Goal: Obtain resource: Obtain resource

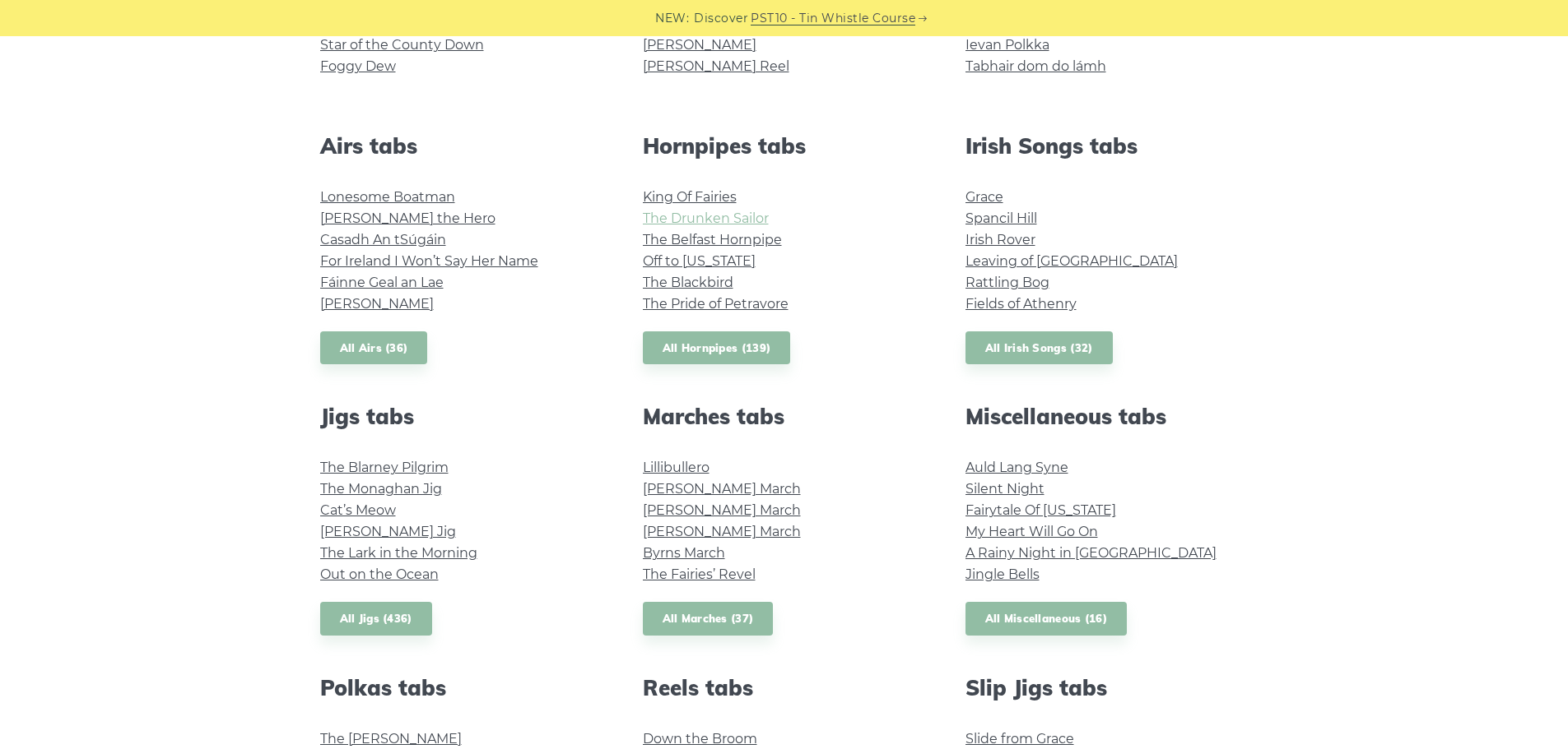
click at [734, 213] on link "The Drunken Sailor" at bounding box center [706, 219] width 126 height 16
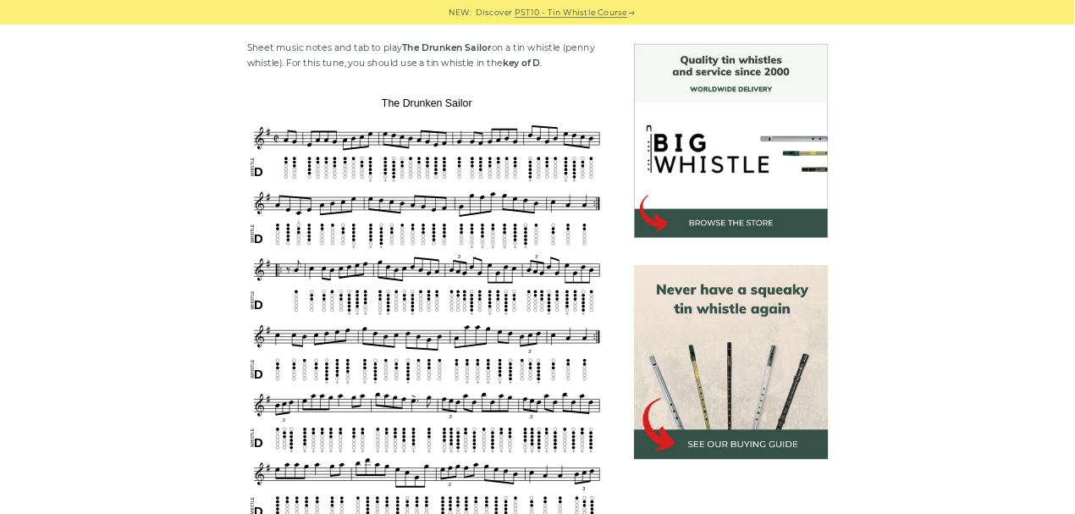
scroll to position [423, 0]
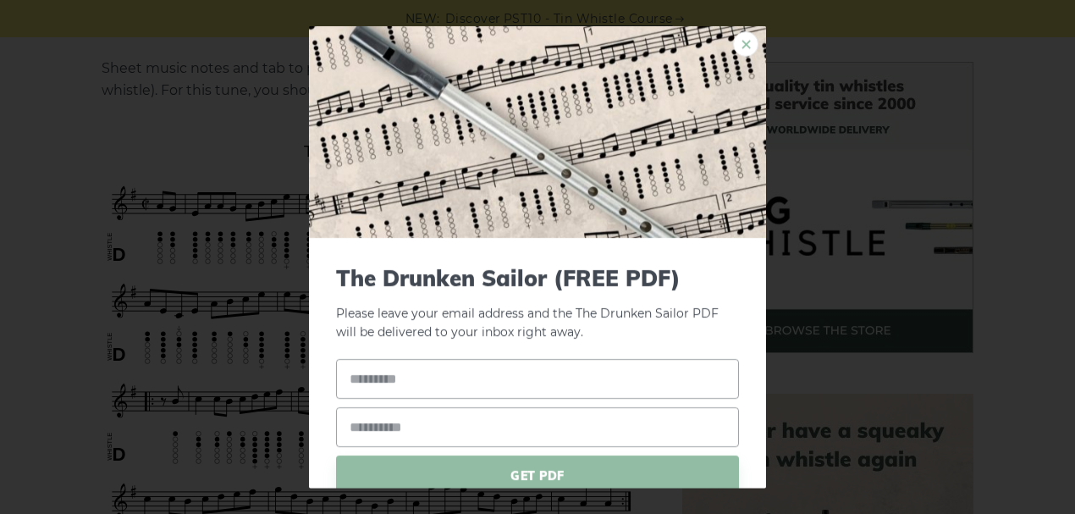
click at [735, 46] on link "×" at bounding box center [745, 42] width 25 height 25
drag, startPoint x: 346, startPoint y: 273, endPoint x: 735, endPoint y: 42, distance: 451.8
click at [735, 41] on link "×" at bounding box center [745, 42] width 25 height 25
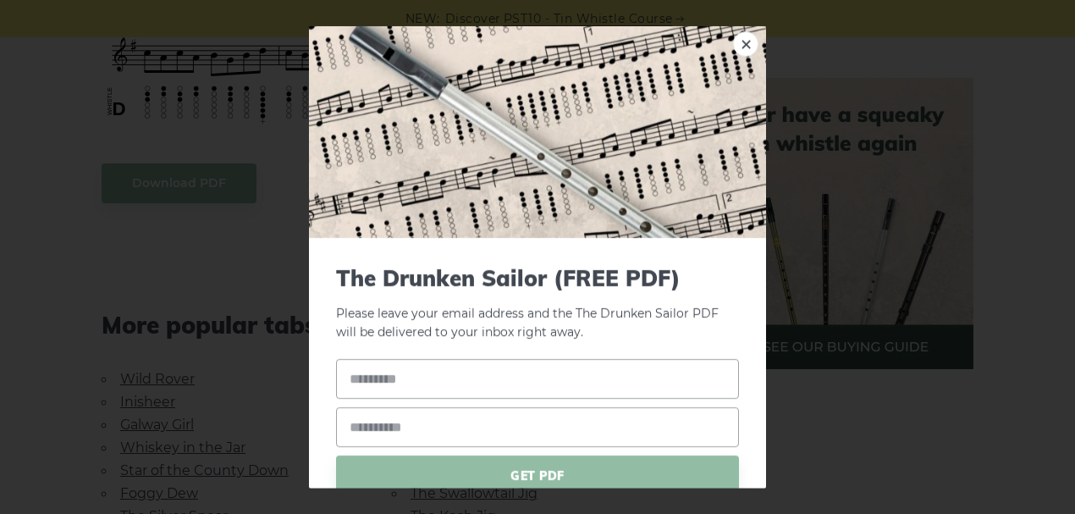
scroll to position [2625, 0]
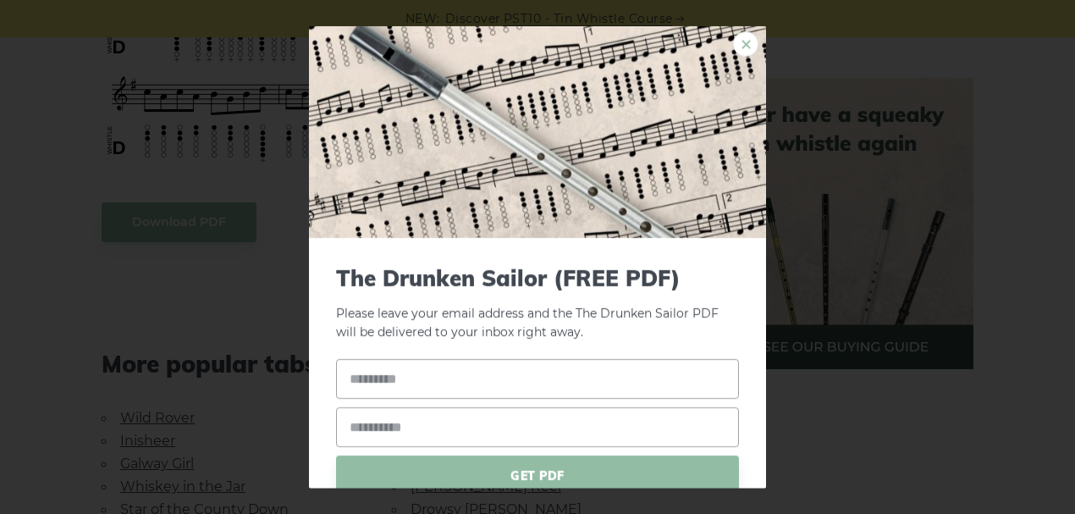
click at [734, 44] on link "×" at bounding box center [745, 42] width 25 height 25
